Goal: Understand process/instructions: Learn how to perform a task or action

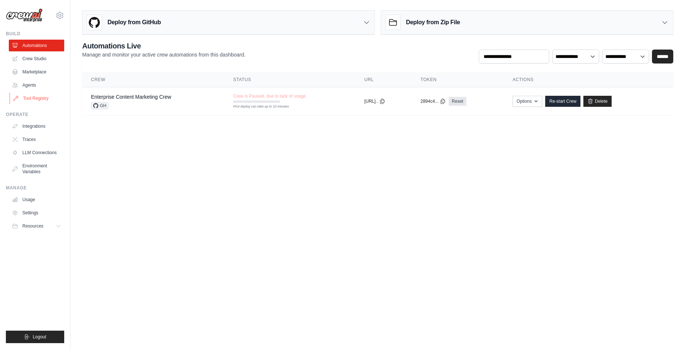
click at [30, 98] on link "Tool Registry" at bounding box center [37, 98] width 55 height 12
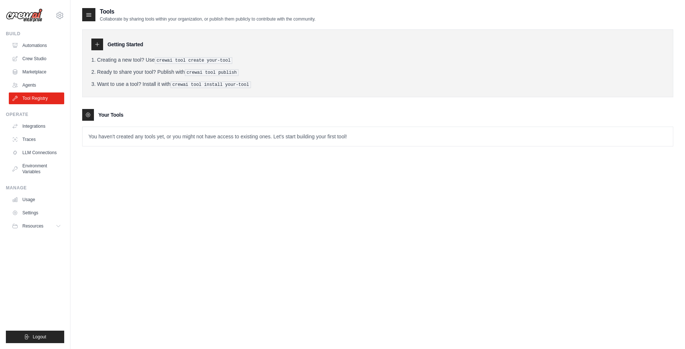
click at [100, 45] on icon at bounding box center [97, 44] width 6 height 6
click at [87, 20] on div at bounding box center [88, 14] width 13 height 13
click at [90, 13] on icon at bounding box center [88, 14] width 7 height 7
click at [30, 43] on link "Automations" at bounding box center [37, 46] width 55 height 12
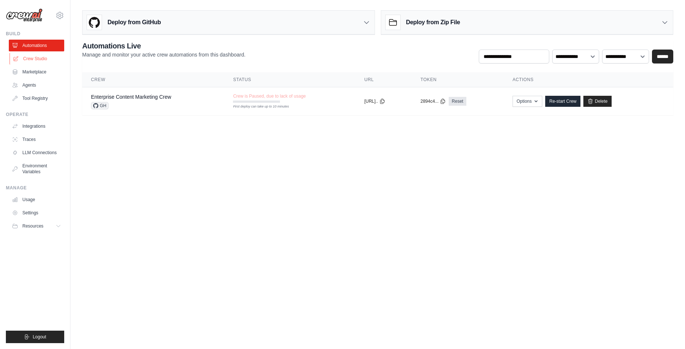
click at [41, 60] on link "Crew Studio" at bounding box center [37, 59] width 55 height 12
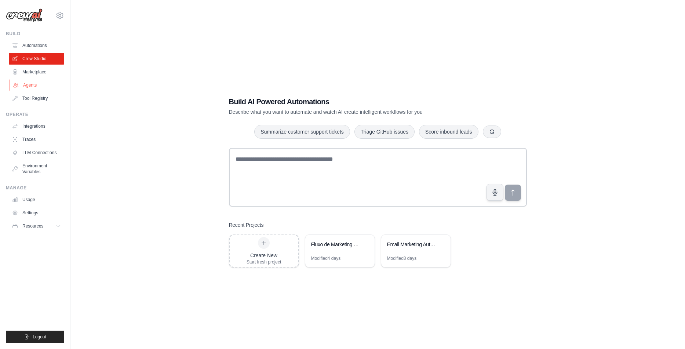
click at [36, 86] on link "Agents" at bounding box center [37, 85] width 55 height 12
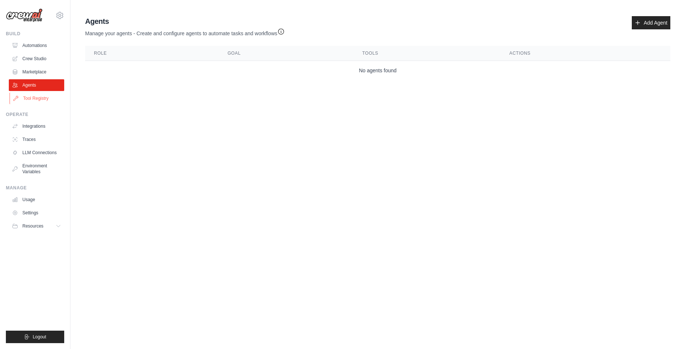
click at [39, 102] on link "Tool Registry" at bounding box center [37, 98] width 55 height 12
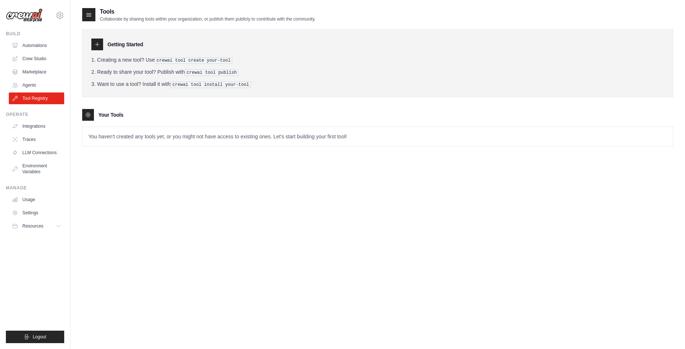
click at [86, 113] on icon at bounding box center [88, 115] width 4 height 4
click at [87, 117] on icon at bounding box center [88, 115] width 4 height 4
click at [93, 132] on p "You haven't created any tools yet, or you might not have access to existing one…" at bounding box center [378, 136] width 590 height 19
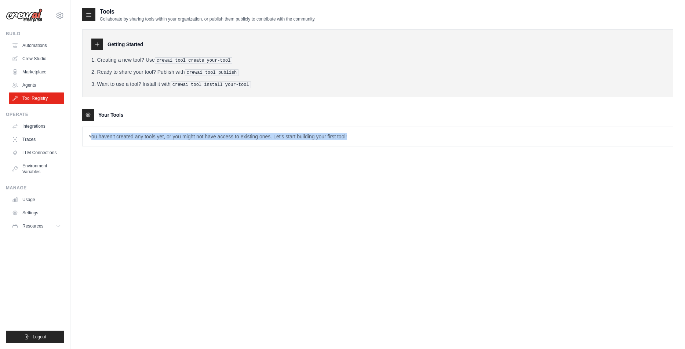
drag, startPoint x: 92, startPoint y: 138, endPoint x: 275, endPoint y: 141, distance: 182.4
click at [275, 141] on p "You haven't created any tools yet, or you might not have access to existing one…" at bounding box center [378, 136] width 590 height 19
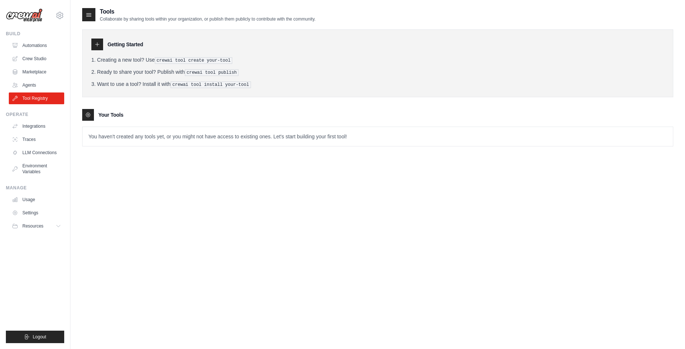
click at [275, 141] on p "You haven't created any tools yet, or you might not have access to existing one…" at bounding box center [378, 136] width 590 height 19
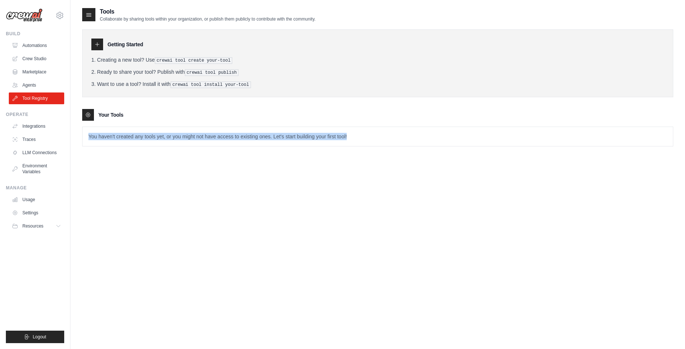
drag, startPoint x: 372, startPoint y: 136, endPoint x: 83, endPoint y: 138, distance: 288.4
click at [83, 138] on p "You haven't created any tools yet, or you might not have access to existing one…" at bounding box center [378, 136] width 590 height 19
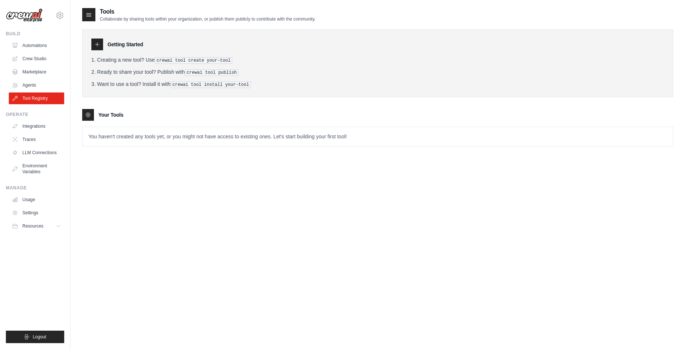
click at [372, 179] on div "Tools Collaborate by sharing tools within your organization, or publish them pu…" at bounding box center [377, 181] width 591 height 349
click at [28, 87] on link "Agents" at bounding box center [37, 85] width 55 height 12
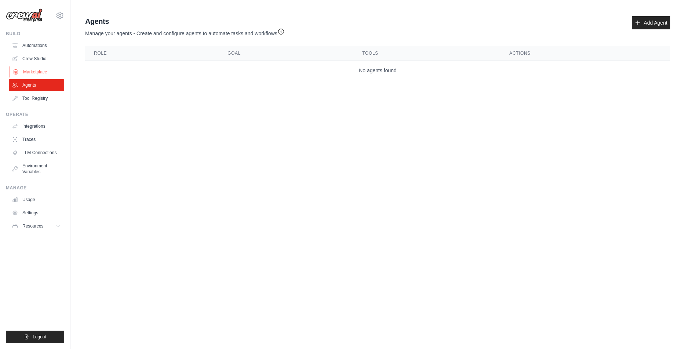
click at [40, 69] on link "Marketplace" at bounding box center [37, 72] width 55 height 12
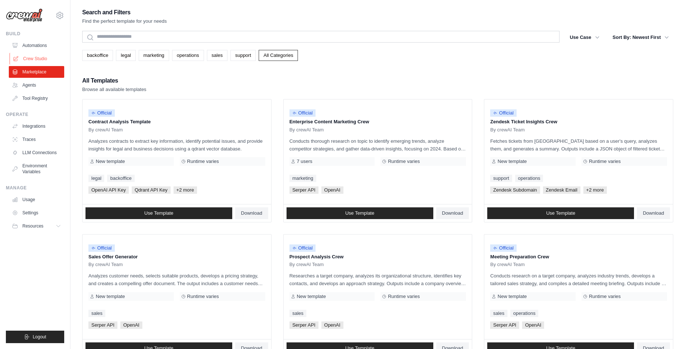
click at [30, 54] on link "Crew Studio" at bounding box center [37, 59] width 55 height 12
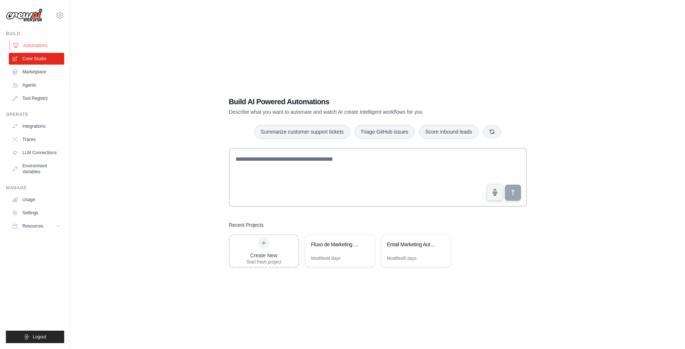
click at [37, 45] on link "Automations" at bounding box center [37, 46] width 55 height 12
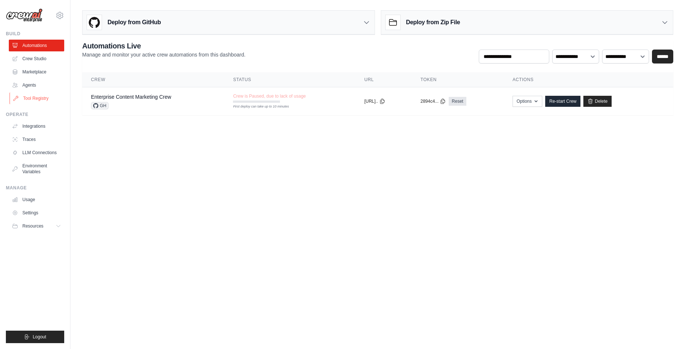
click at [36, 101] on link "Tool Registry" at bounding box center [37, 98] width 55 height 12
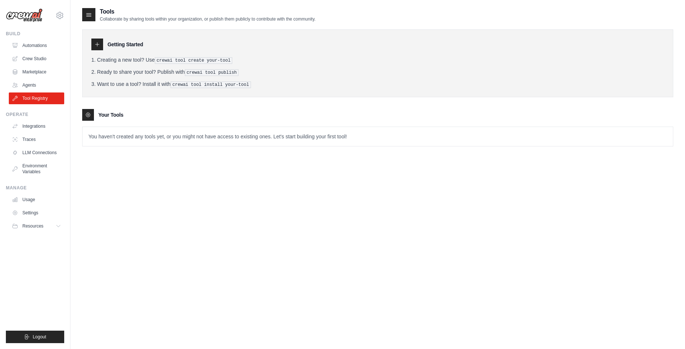
click at [97, 45] on icon at bounding box center [97, 44] width 6 height 6
click at [89, 14] on icon at bounding box center [89, 15] width 5 height 3
drag, startPoint x: 160, startPoint y: 62, endPoint x: 251, endPoint y: 62, distance: 91.4
click at [248, 62] on li "Creating a new tool? Use crewai tool create your-tool" at bounding box center [377, 60] width 573 height 8
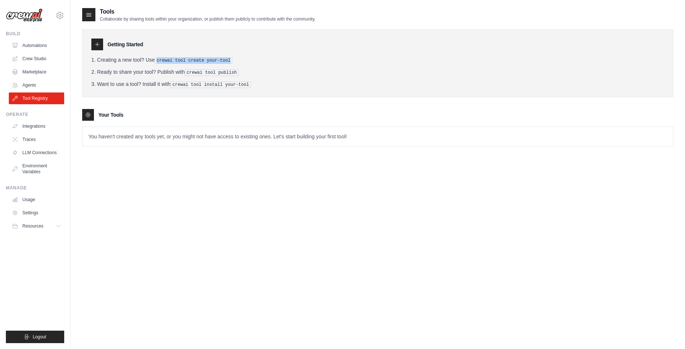
copy pre "crewai tool create your-tool"
